Goal: Information Seeking & Learning: Check status

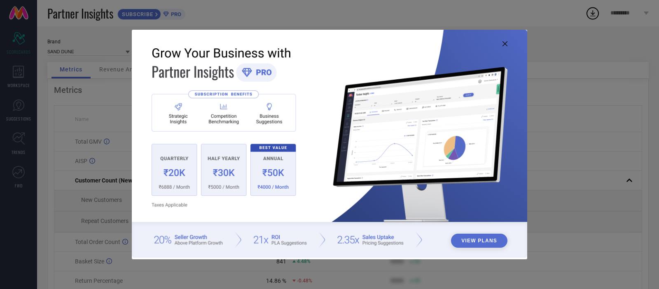
click at [504, 45] on icon at bounding box center [505, 43] width 5 height 5
drag, startPoint x: 504, startPoint y: 43, endPoint x: 269, endPoint y: 62, distance: 236.5
click at [504, 43] on icon at bounding box center [505, 43] width 5 height 5
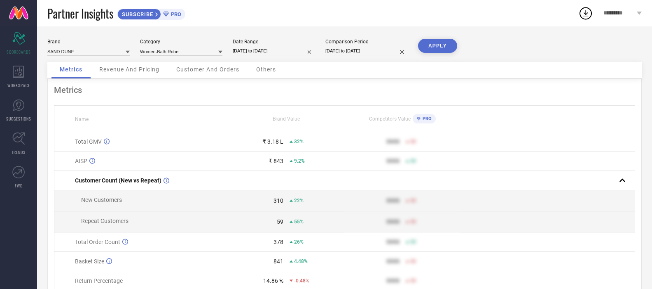
click at [133, 71] on span "Revenue And Pricing" at bounding box center [129, 69] width 60 height 7
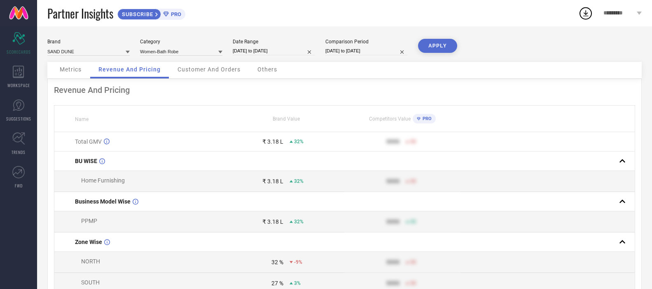
click at [216, 74] on div "Customer And Orders" at bounding box center [209, 70] width 80 height 16
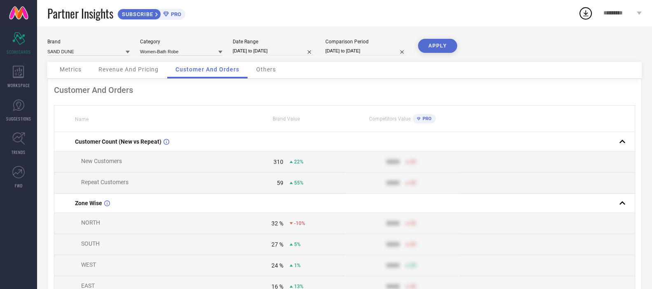
click at [262, 73] on span "Others" at bounding box center [266, 69] width 20 height 7
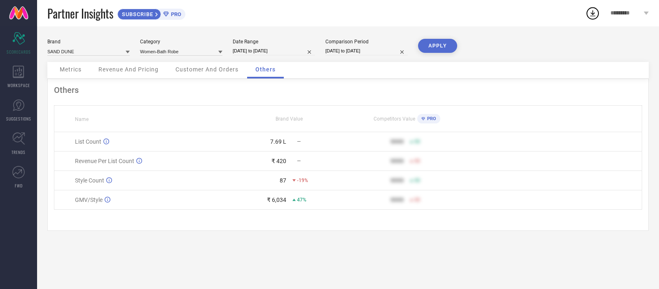
click at [128, 52] on icon at bounding box center [128, 52] width 4 height 3
click at [11, 70] on div "WORKSPACE" at bounding box center [18, 76] width 37 height 33
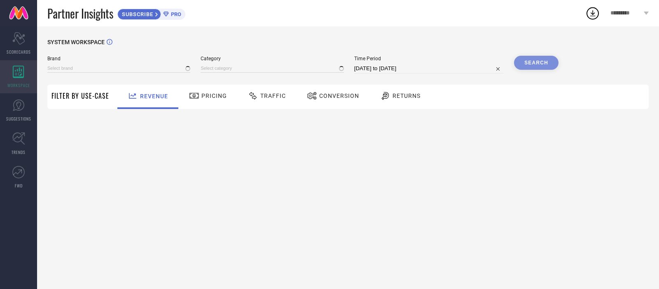
type input "SAND DUNE"
type input "All"
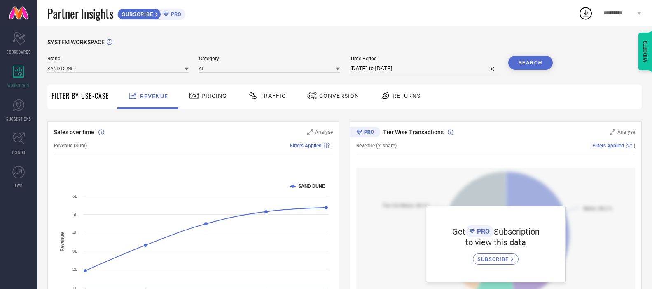
click at [393, 94] on span "Returns" at bounding box center [407, 95] width 28 height 7
